Goal: Task Accomplishment & Management: Use online tool/utility

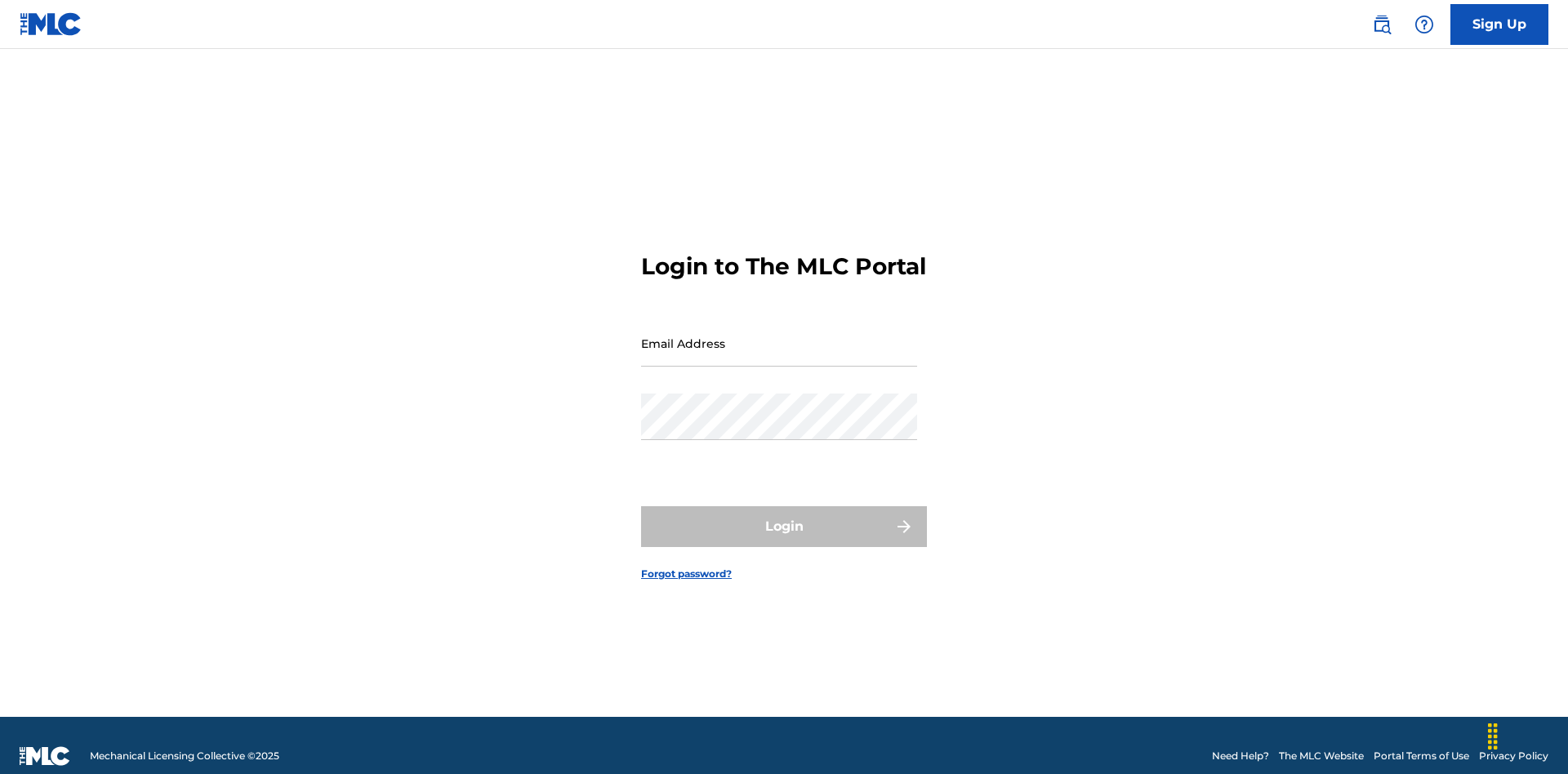
scroll to position [22, 0]
click at [779, 336] on input "Email Address" at bounding box center [778, 343] width 276 height 47
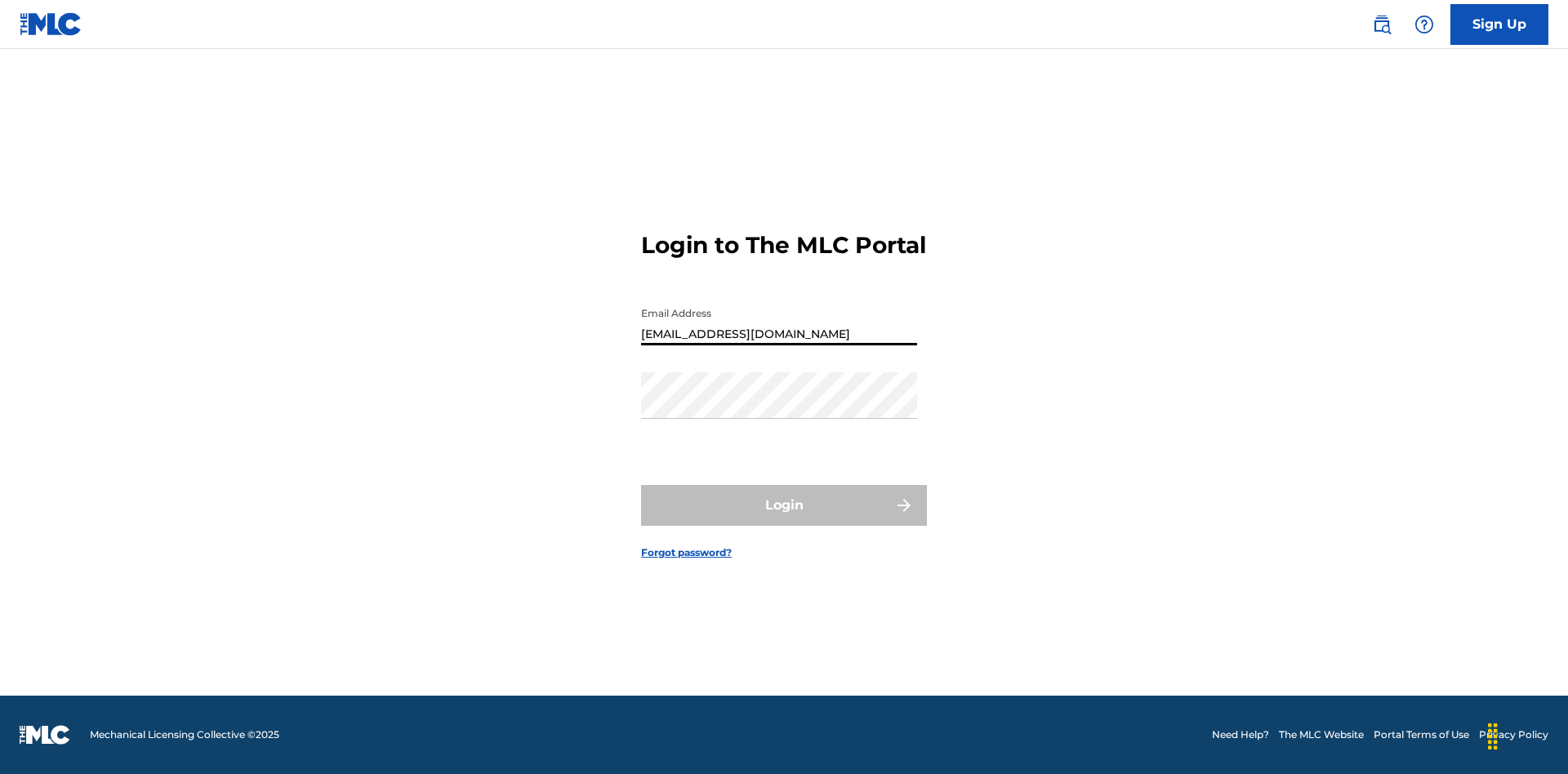
type input "[EMAIL_ADDRESS][DOMAIN_NAME]"
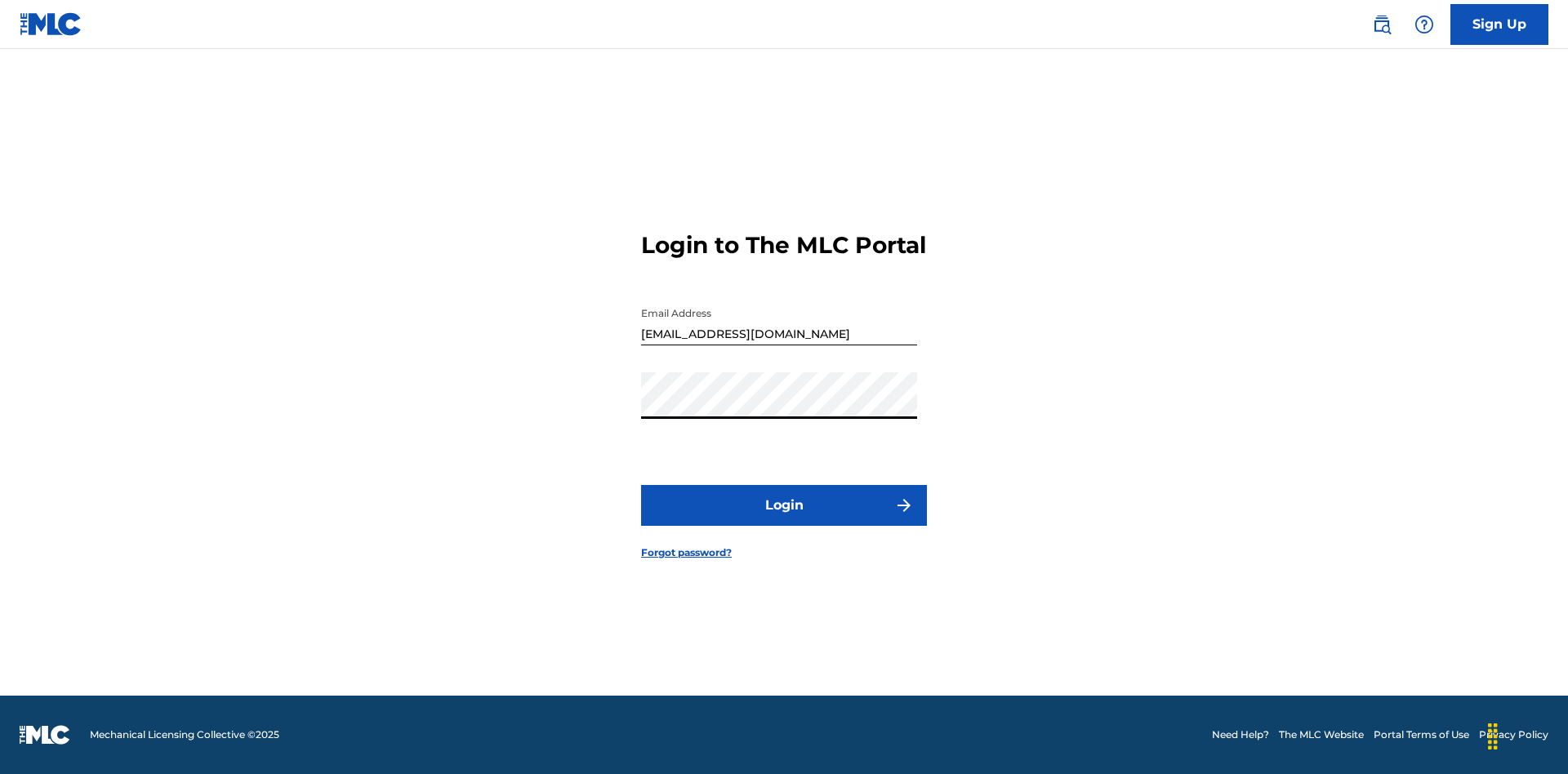
click at [784, 519] on button "Login" at bounding box center [783, 505] width 285 height 41
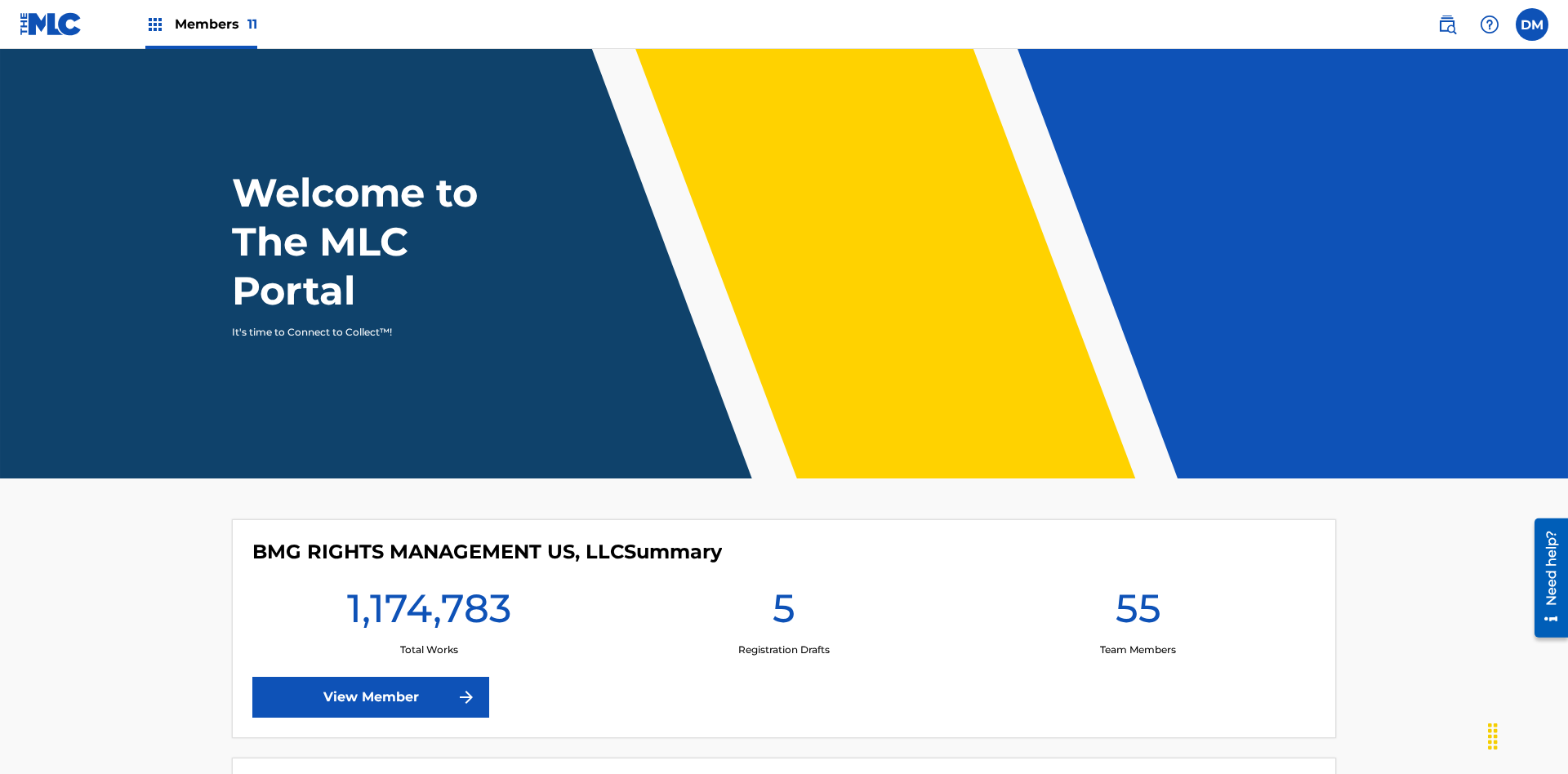
scroll to position [70, 0]
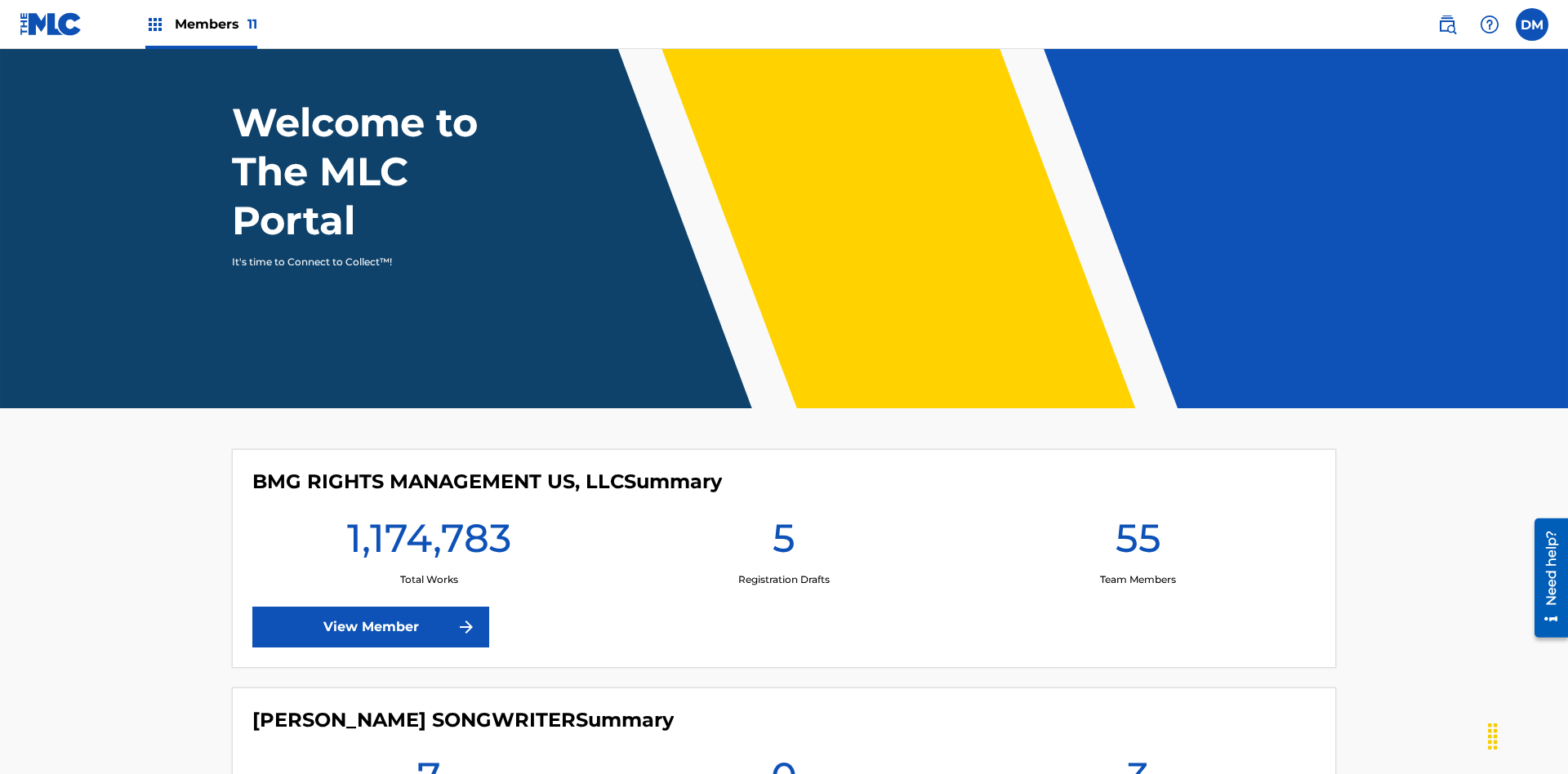
click at [201, 23] on span "Members 11" at bounding box center [216, 24] width 82 height 19
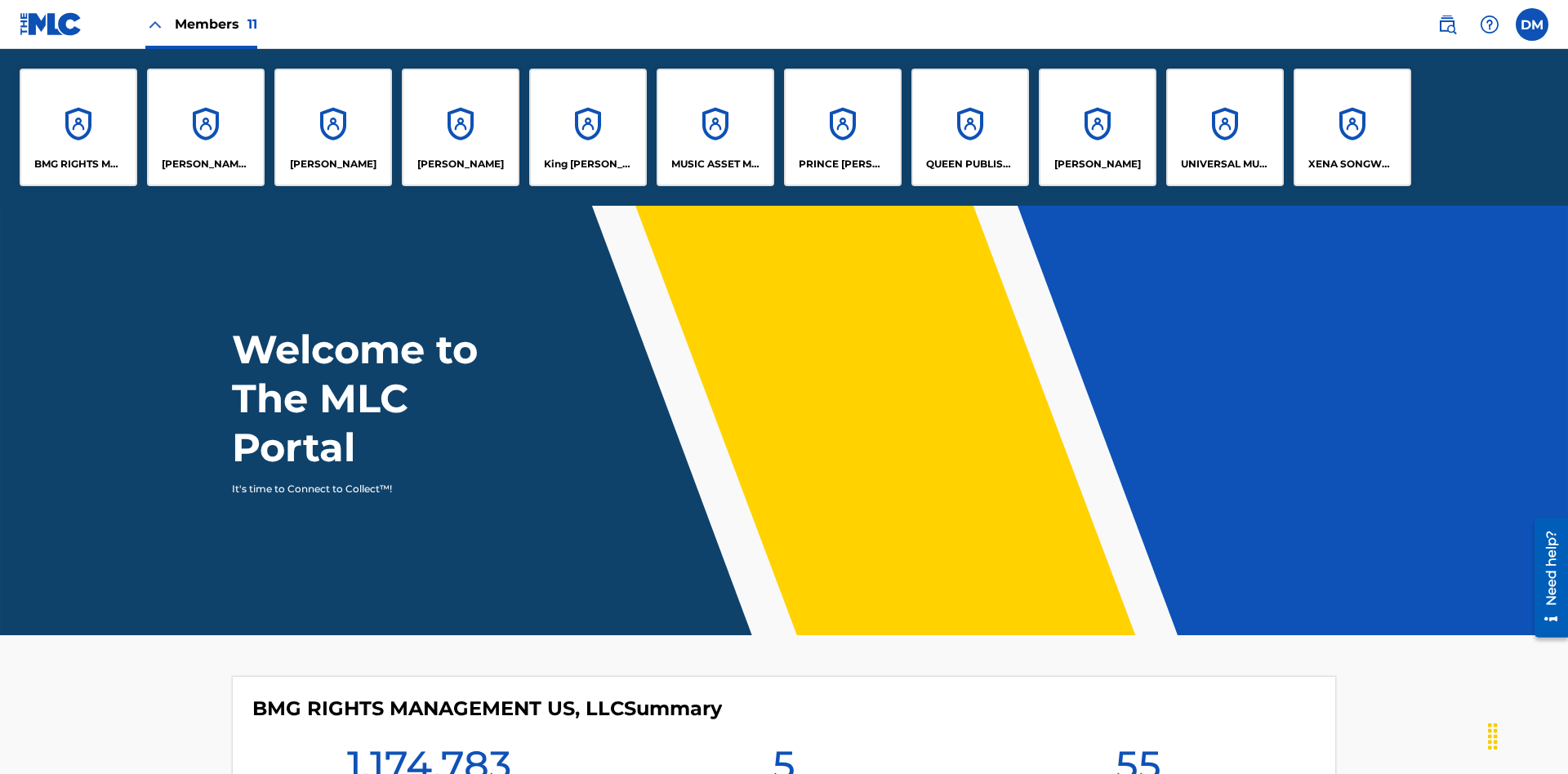
click at [1224, 164] on p "UNIVERSAL MUSIC PUB GROUP" at bounding box center [1225, 165] width 89 height 15
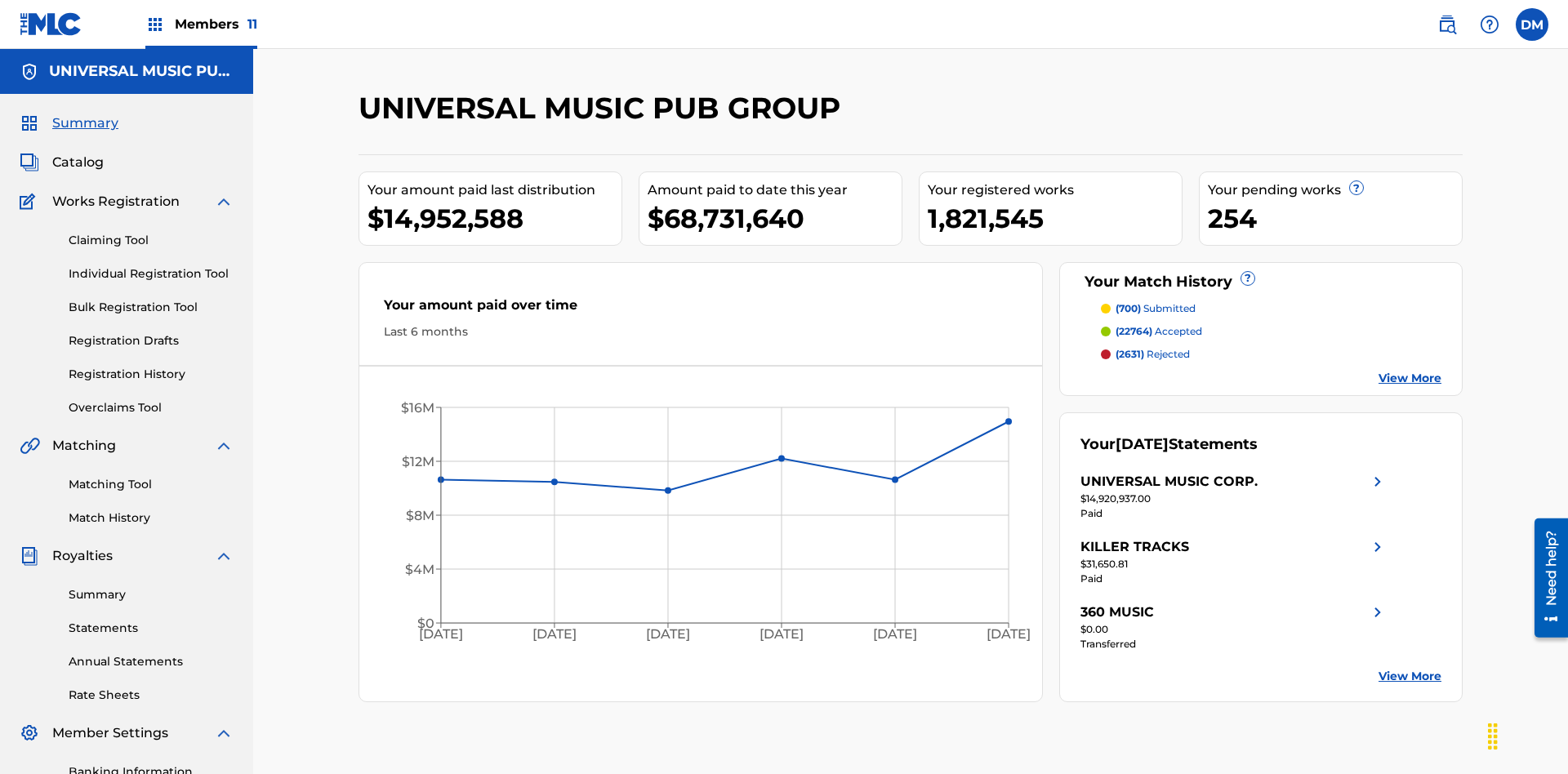
click at [151, 266] on link "Individual Registration Tool" at bounding box center [151, 274] width 165 height 17
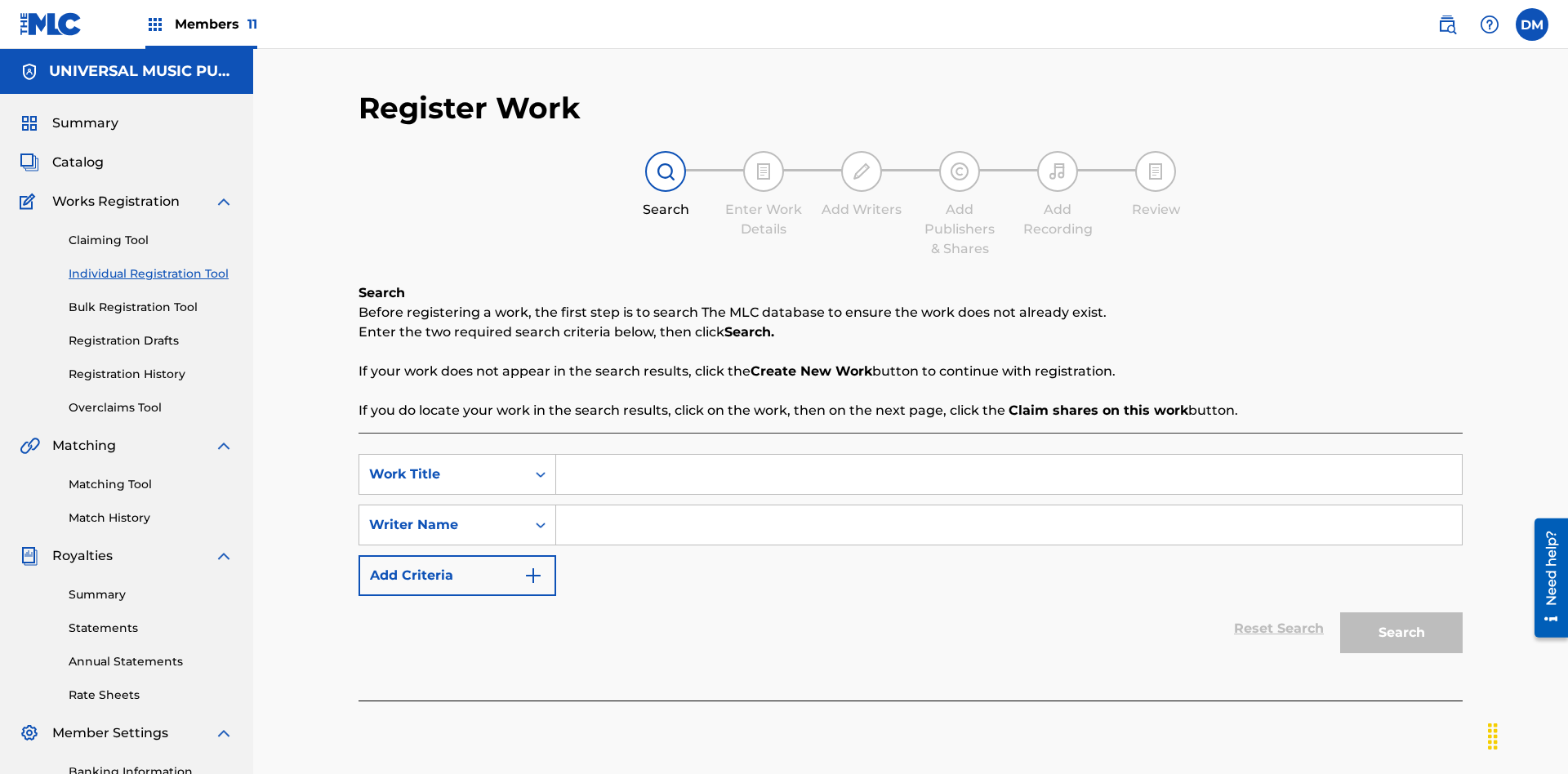
click at [1009, 455] on input "Search Form" at bounding box center [1009, 475] width 906 height 39
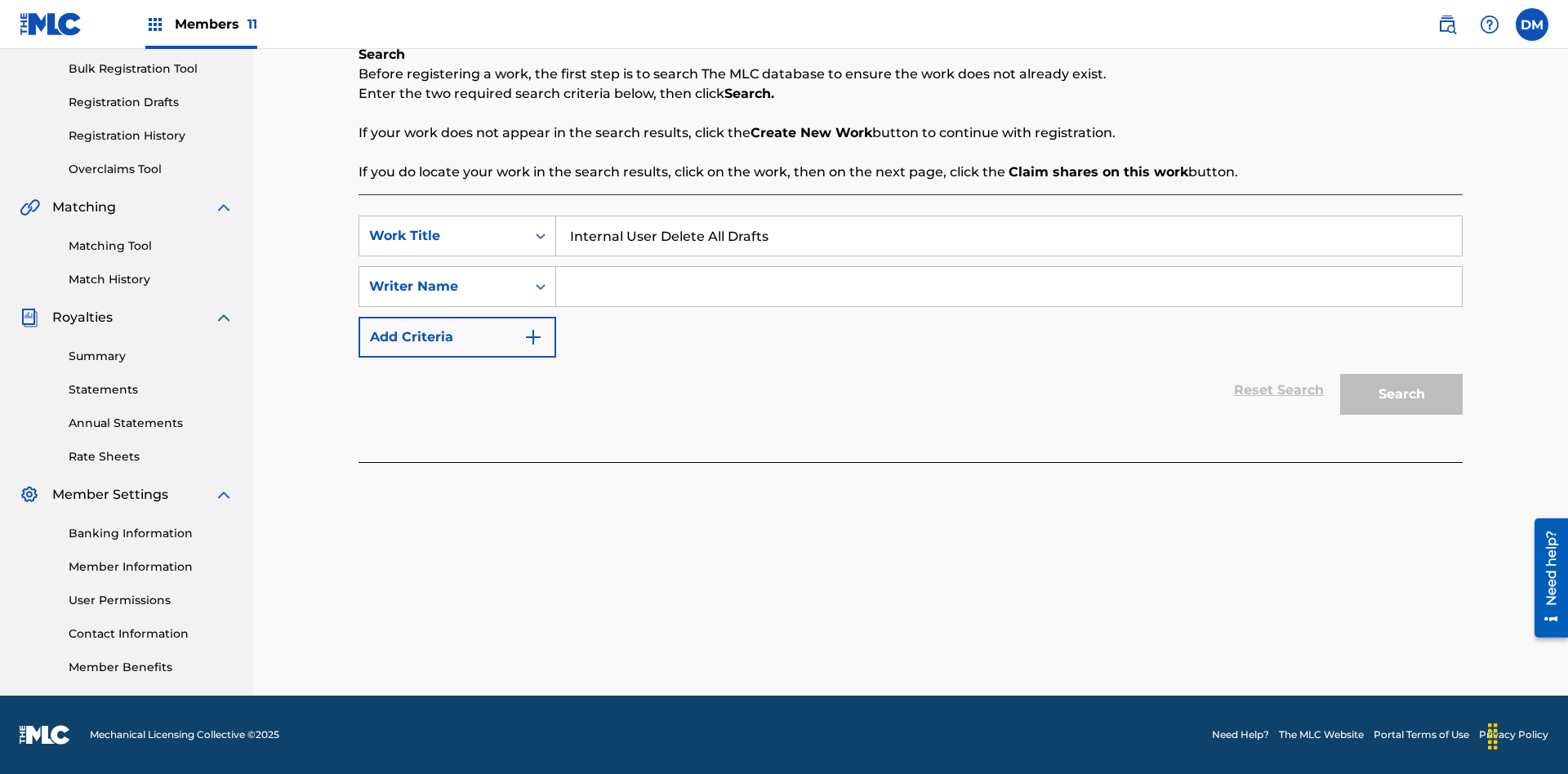
type input "Internal User Delete All Drafts"
click at [1009, 286] on input "Search Form" at bounding box center [1009, 286] width 906 height 39
type input "Test"
click at [1401, 395] on button "Search" at bounding box center [1401, 395] width 123 height 41
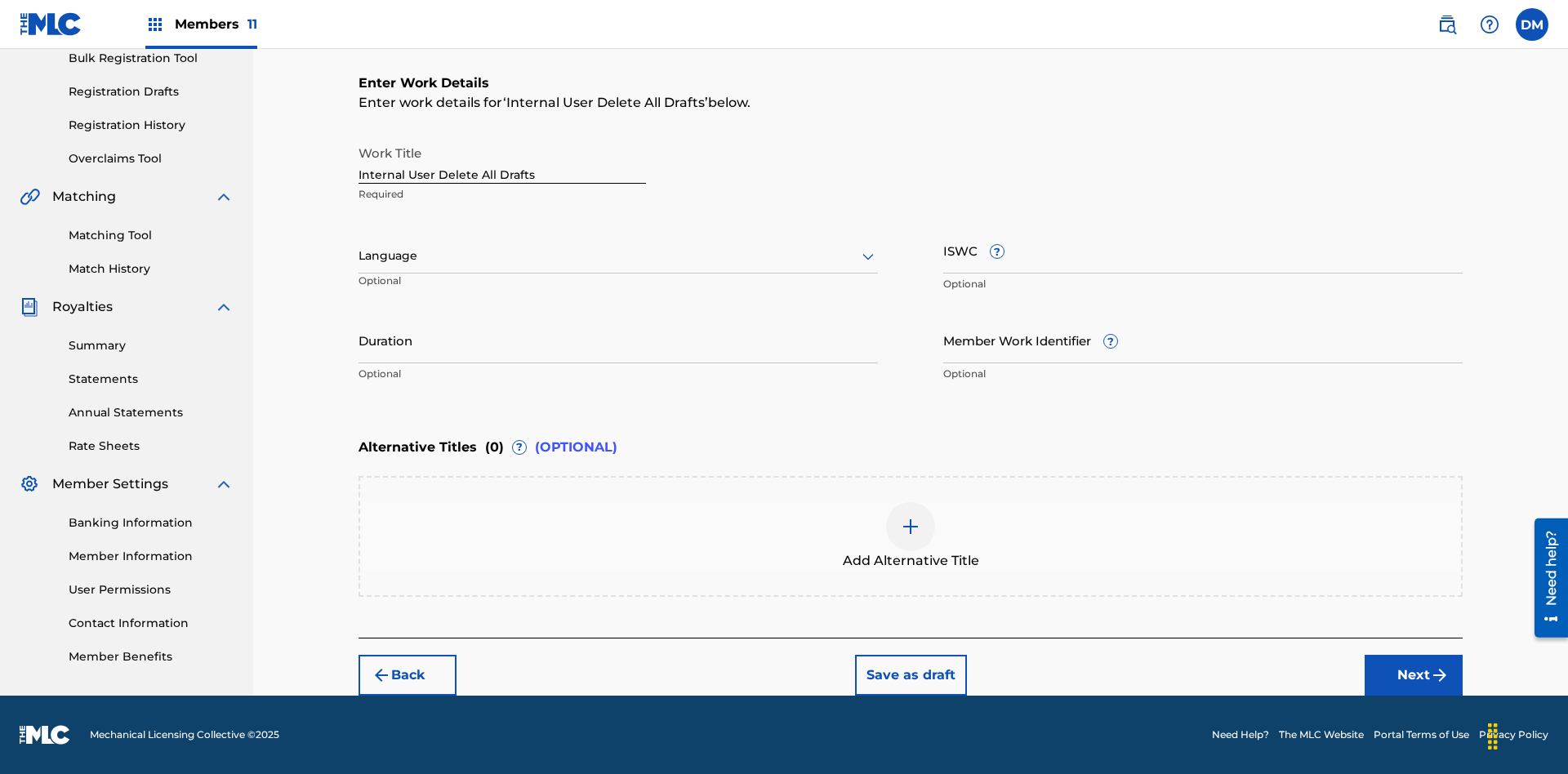
click at [502, 160] on input "Internal User Delete All Drafts" at bounding box center [501, 161] width 287 height 47
type input "Internal User Delete All Drafts"
click at [909, 675] on button "Save as draft" at bounding box center [911, 676] width 112 height 41
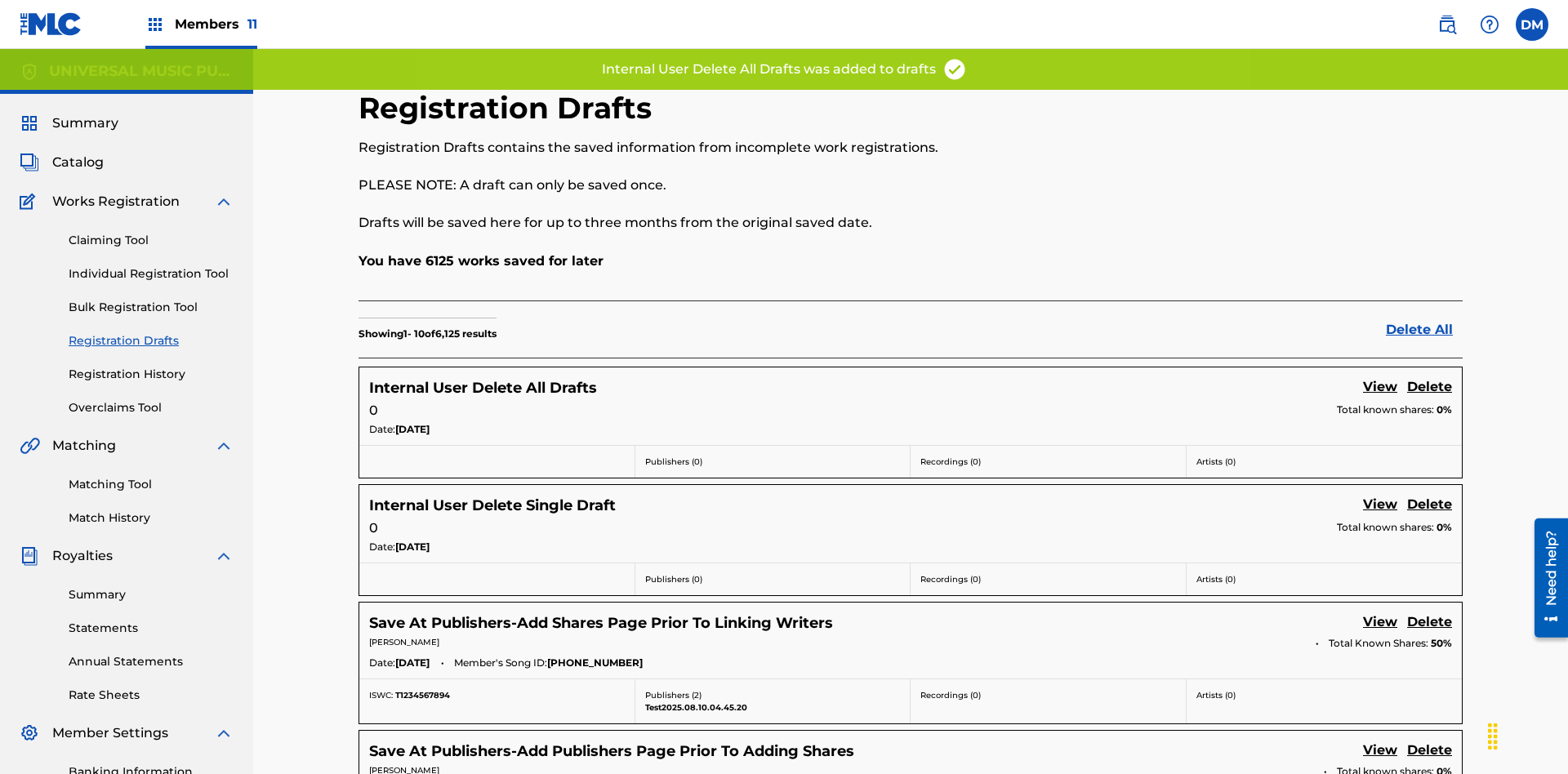
click at [1532, 23] on label at bounding box center [1532, 24] width 33 height 33
click at [1532, 24] on input "DM Duke McTesterson duke.mctesterson@gmail.com Profile Log out" at bounding box center [1532, 24] width 0 height 0
click at [1373, 203] on p "Log out" at bounding box center [1373, 203] width 38 height 15
click at [1532, 24] on input "DM Duke McTesterson duke.mctesterson@gmail.com Profile Log out" at bounding box center [1532, 24] width 0 height 0
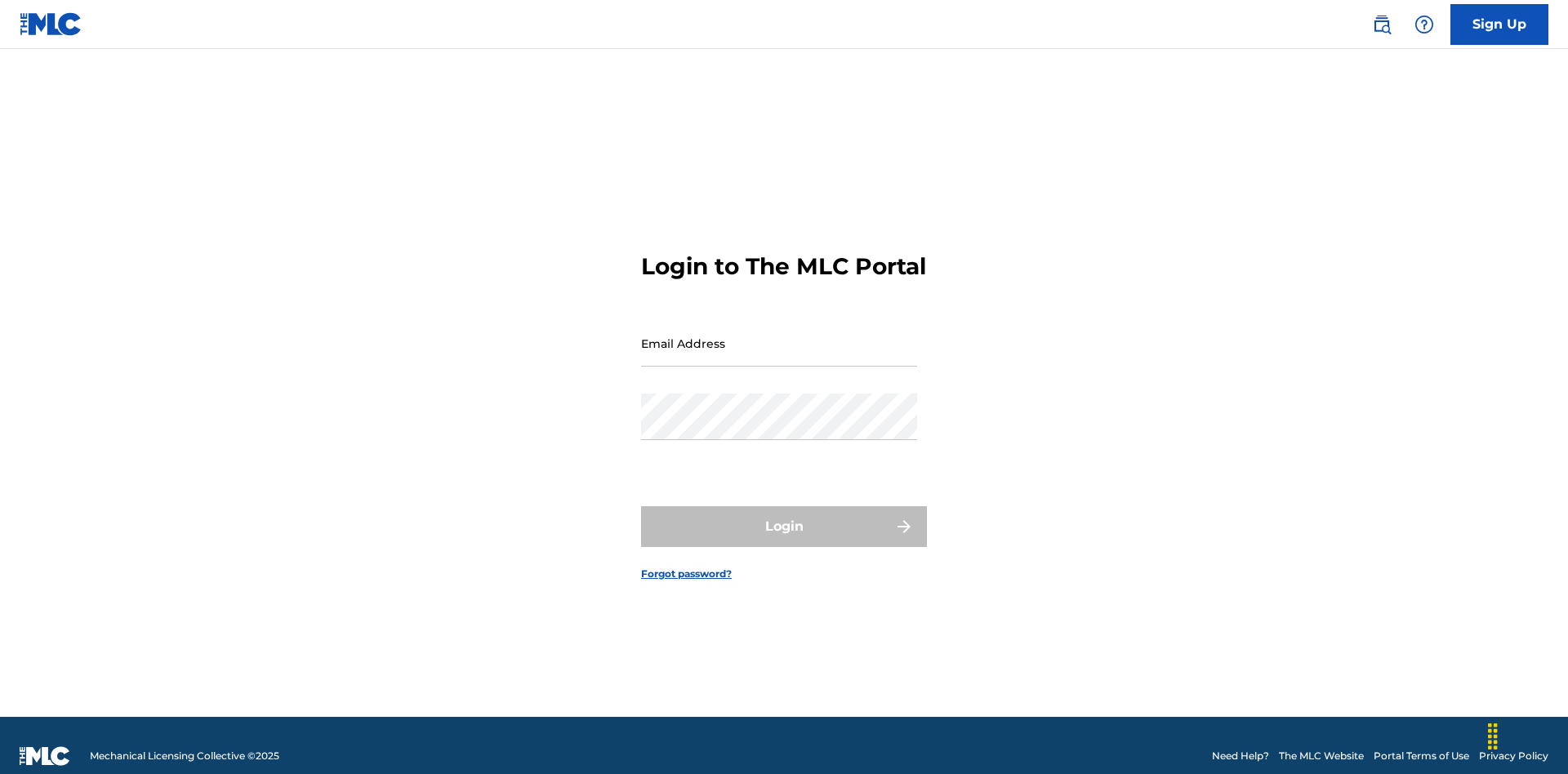
click at [779, 336] on input "Email Address" at bounding box center [778, 343] width 276 height 47
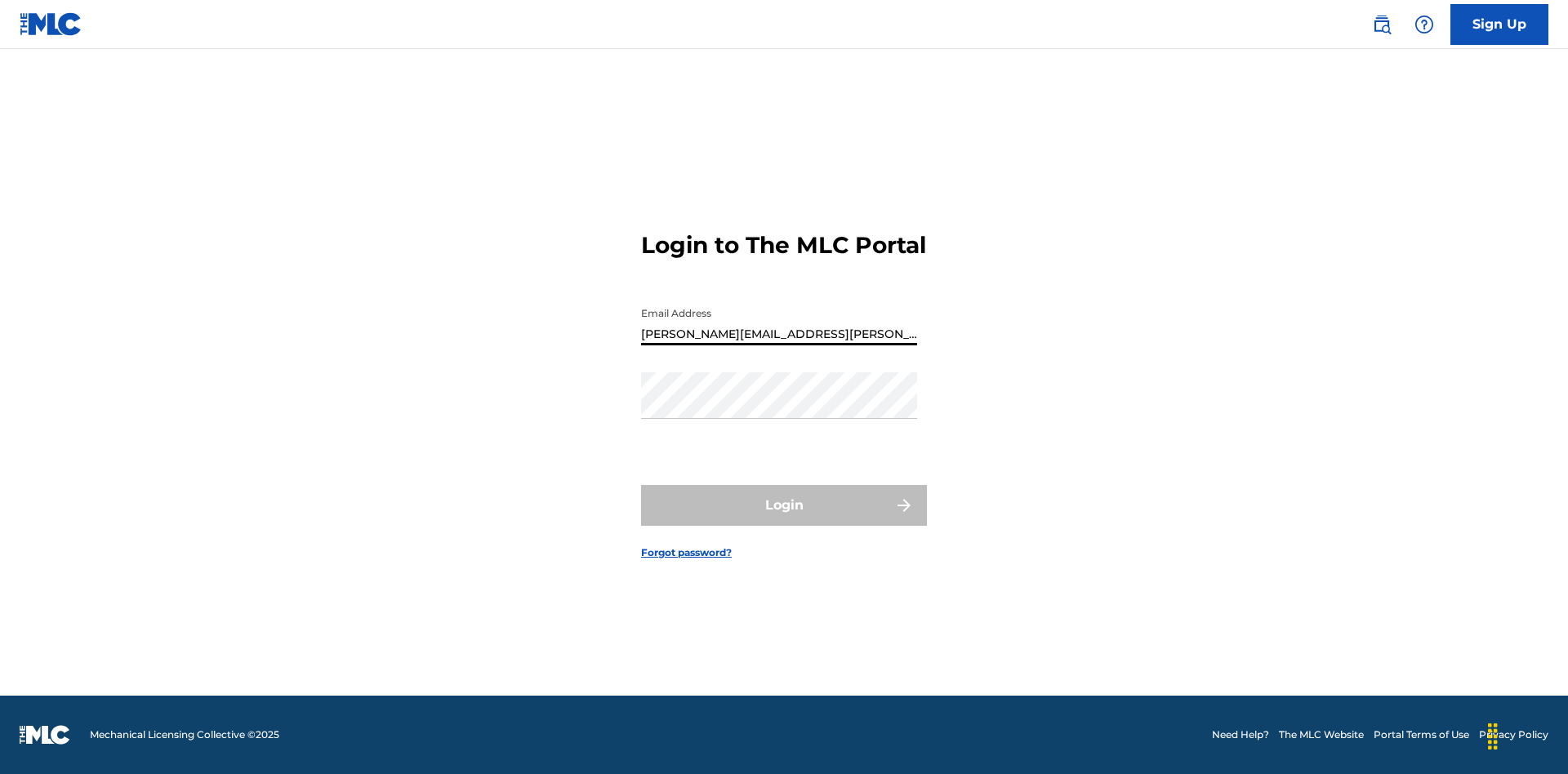
type input "Krystal.Ribble@themlc.com"
click at [784, 519] on button "Login" at bounding box center [783, 505] width 285 height 41
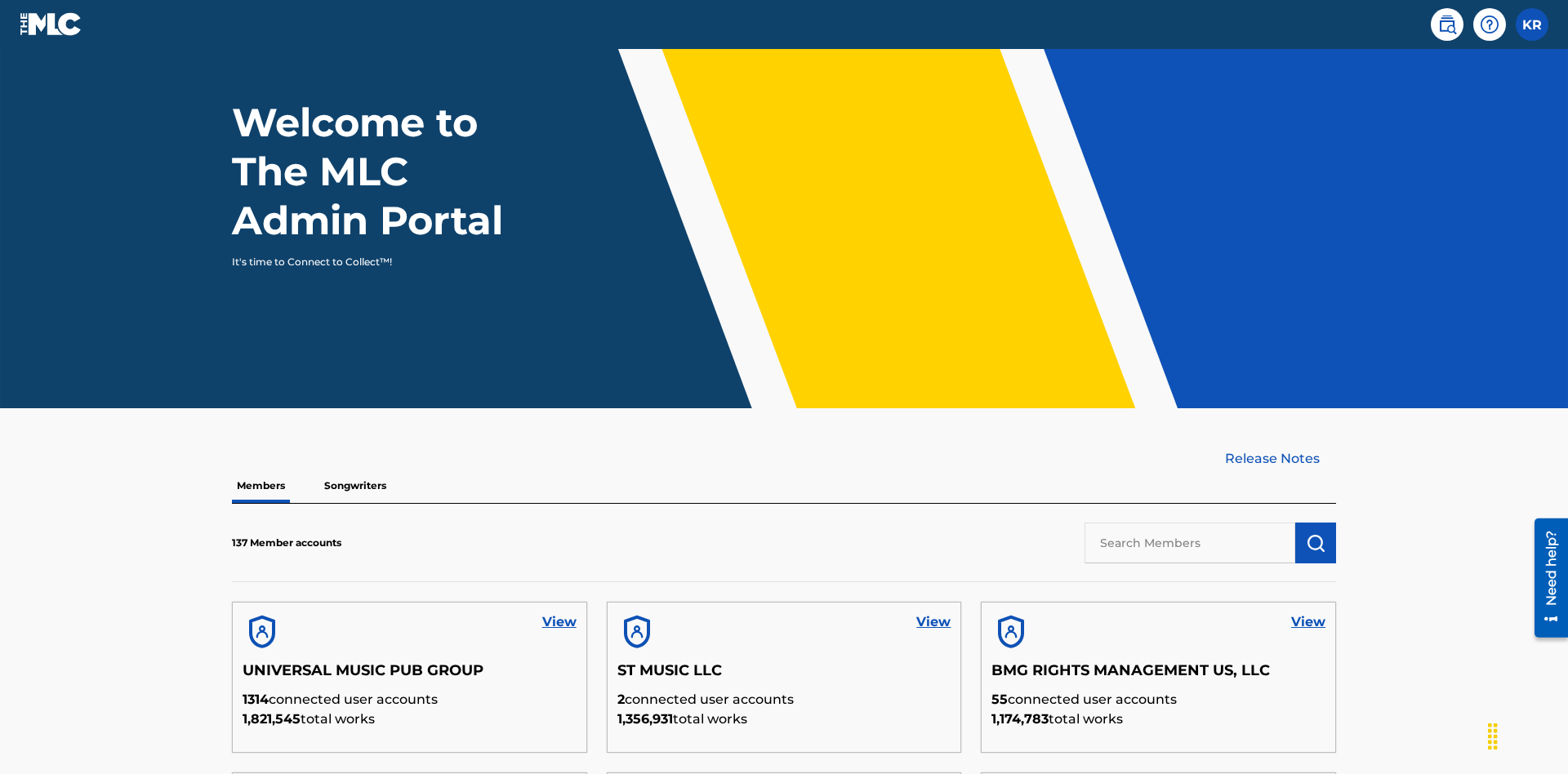
click at [1190, 523] on input "text" at bounding box center [1189, 544] width 211 height 41
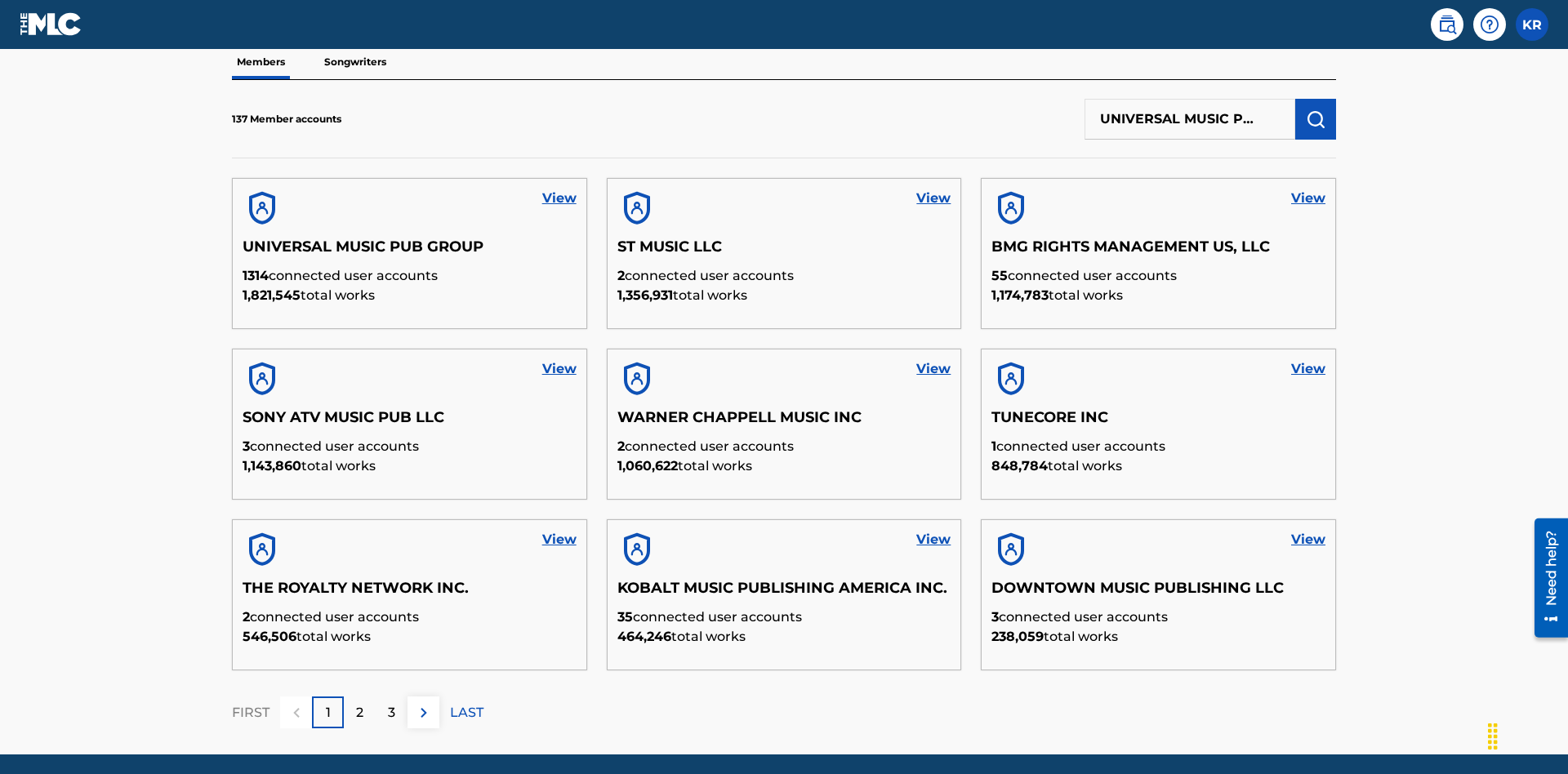
scroll to position [0, 52]
type input "UNIVERSAL MUSIC PUB GROUP"
click at [1315, 110] on img "submit" at bounding box center [1315, 119] width 20 height 20
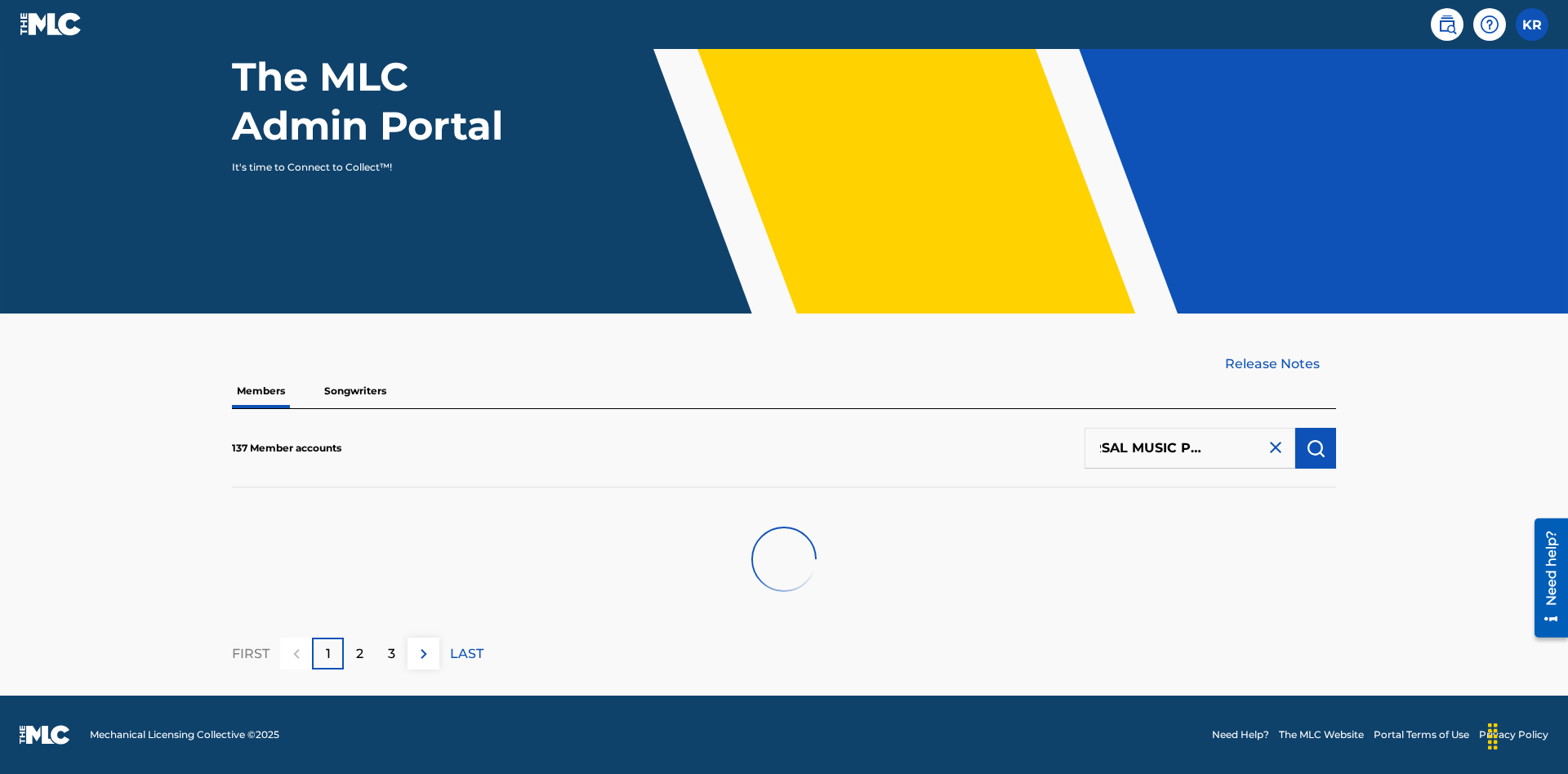
scroll to position [165, 0]
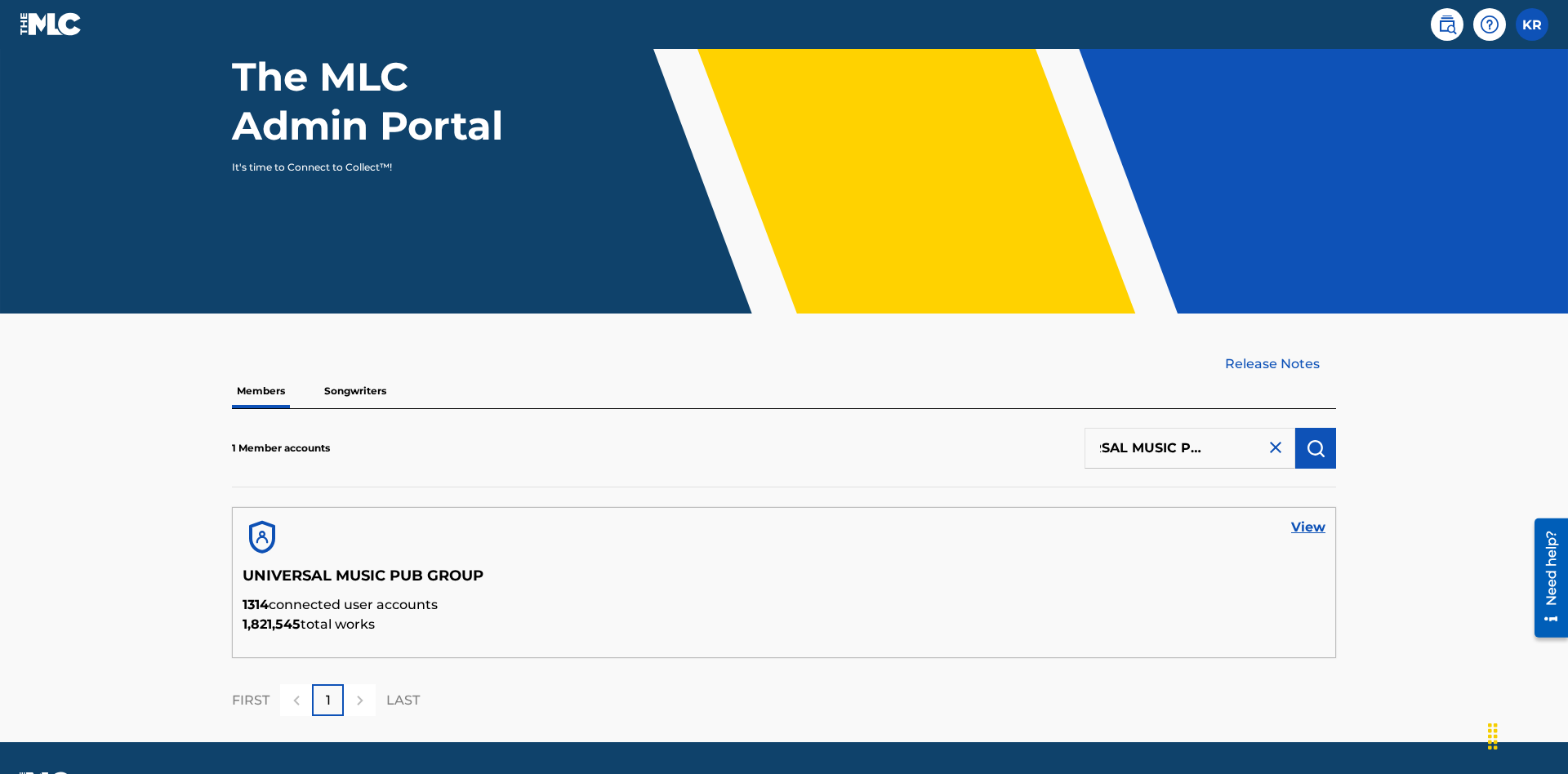
click at [1308, 518] on link "View" at bounding box center [1308, 527] width 35 height 20
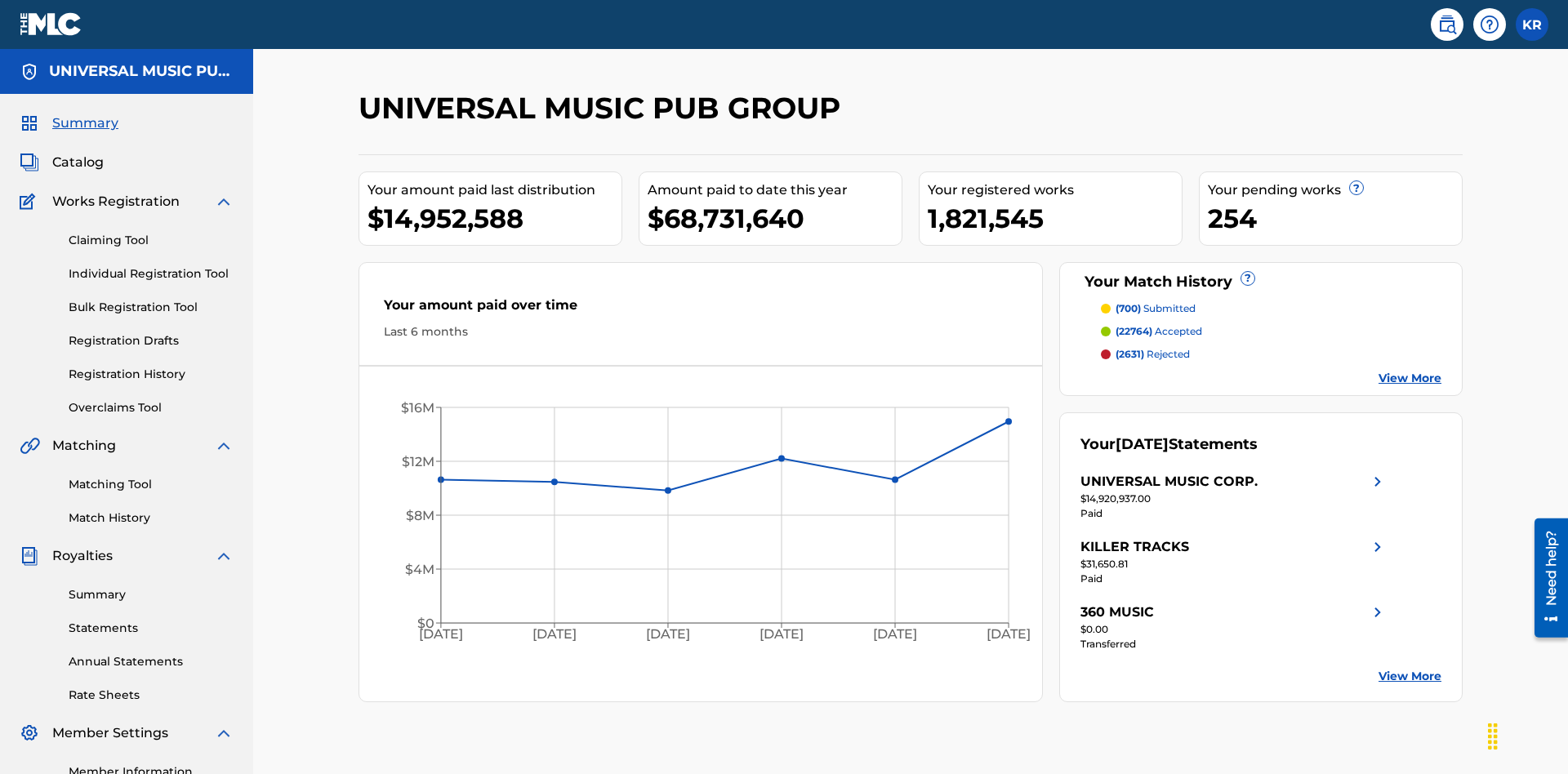
click at [151, 332] on link "Registration Drafts" at bounding box center [151, 341] width 165 height 17
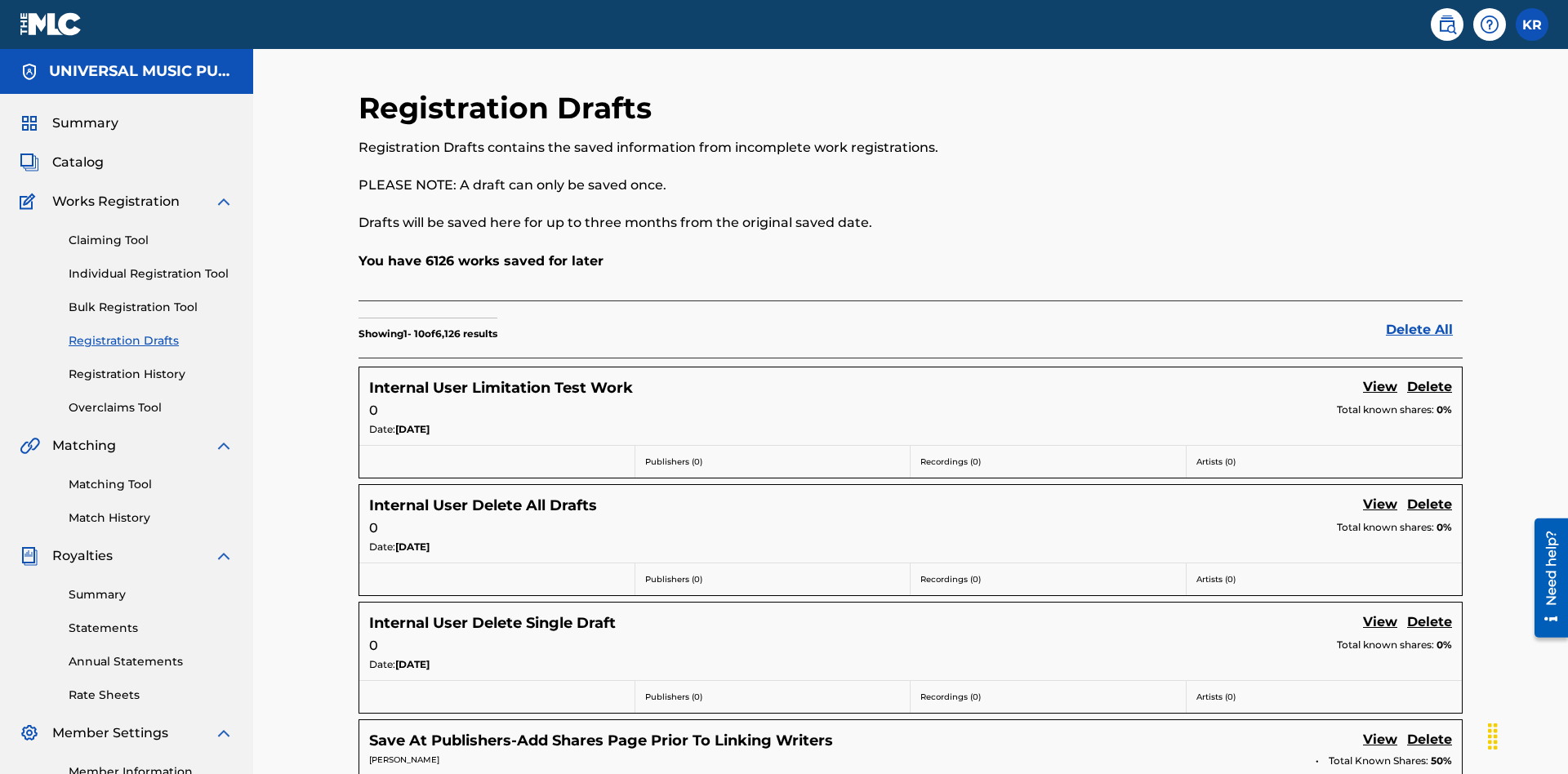
click at [1424, 320] on link "Delete All" at bounding box center [1424, 329] width 77 height 20
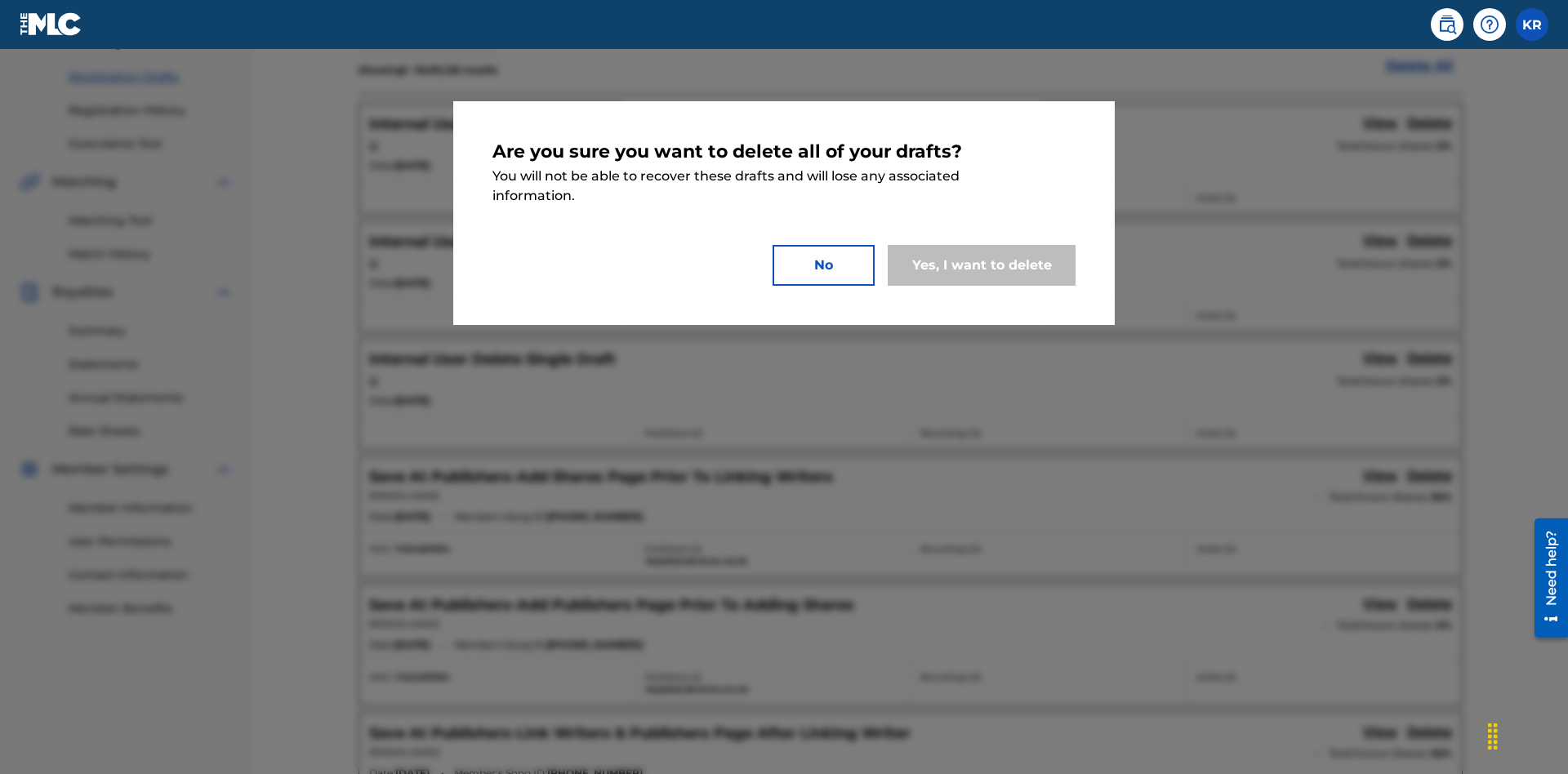
scroll to position [410, 0]
